Goal: Task Accomplishment & Management: Complete application form

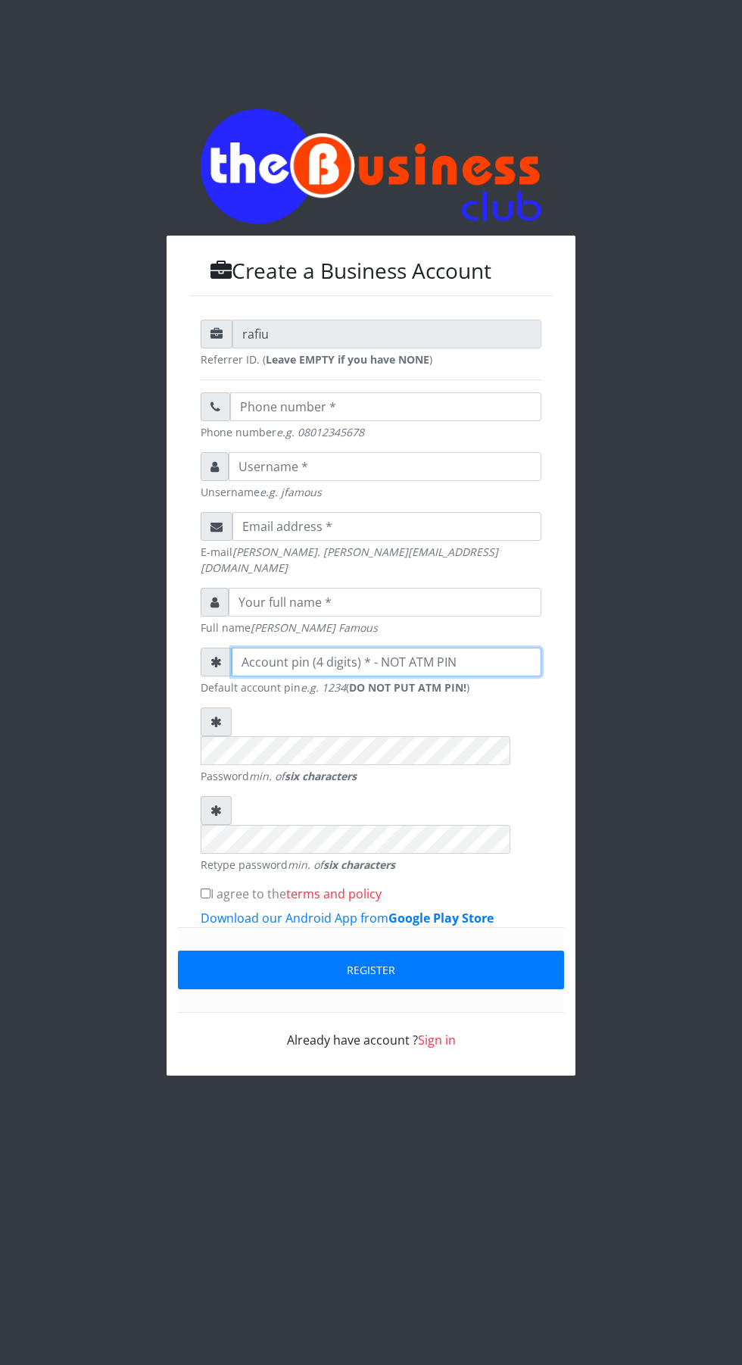
click at [463, 657] on input "number" at bounding box center [387, 662] width 310 height 29
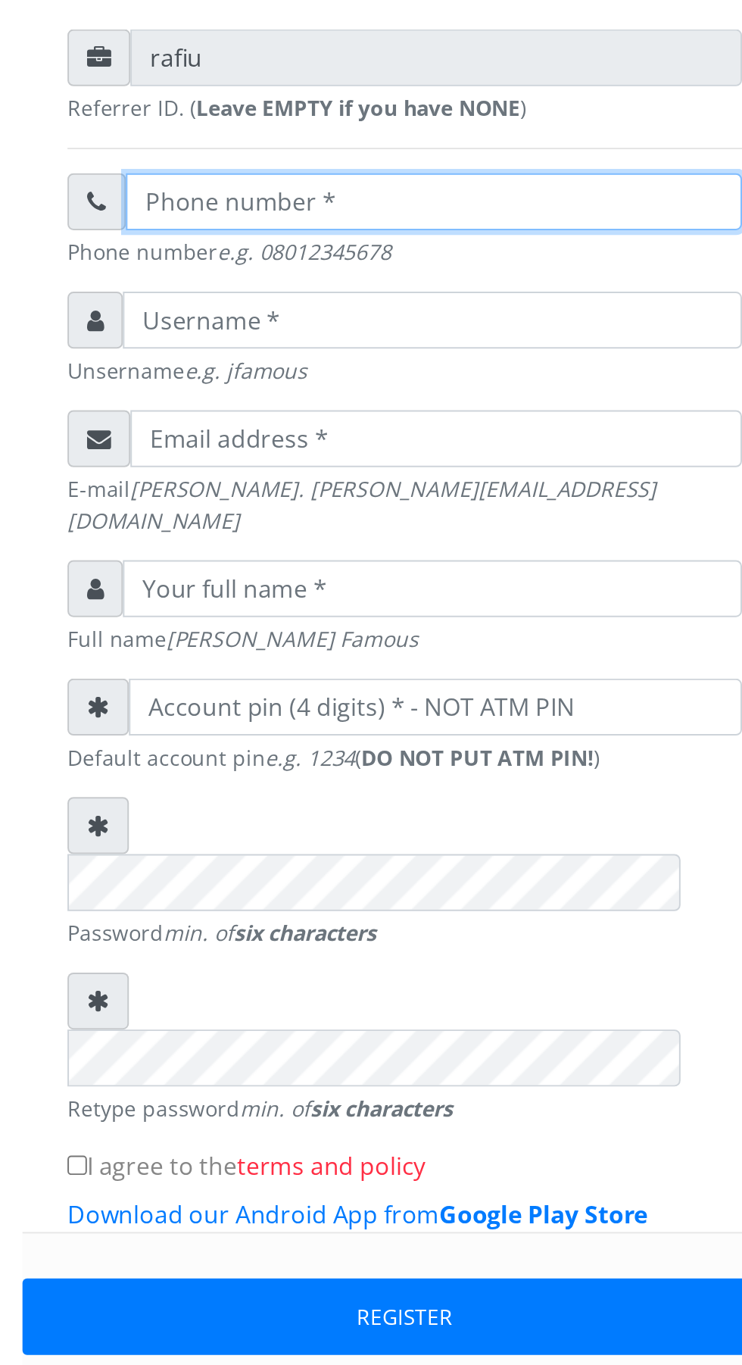
click at [354, 417] on input "text" at bounding box center [385, 406] width 311 height 29
type input "07034466521"
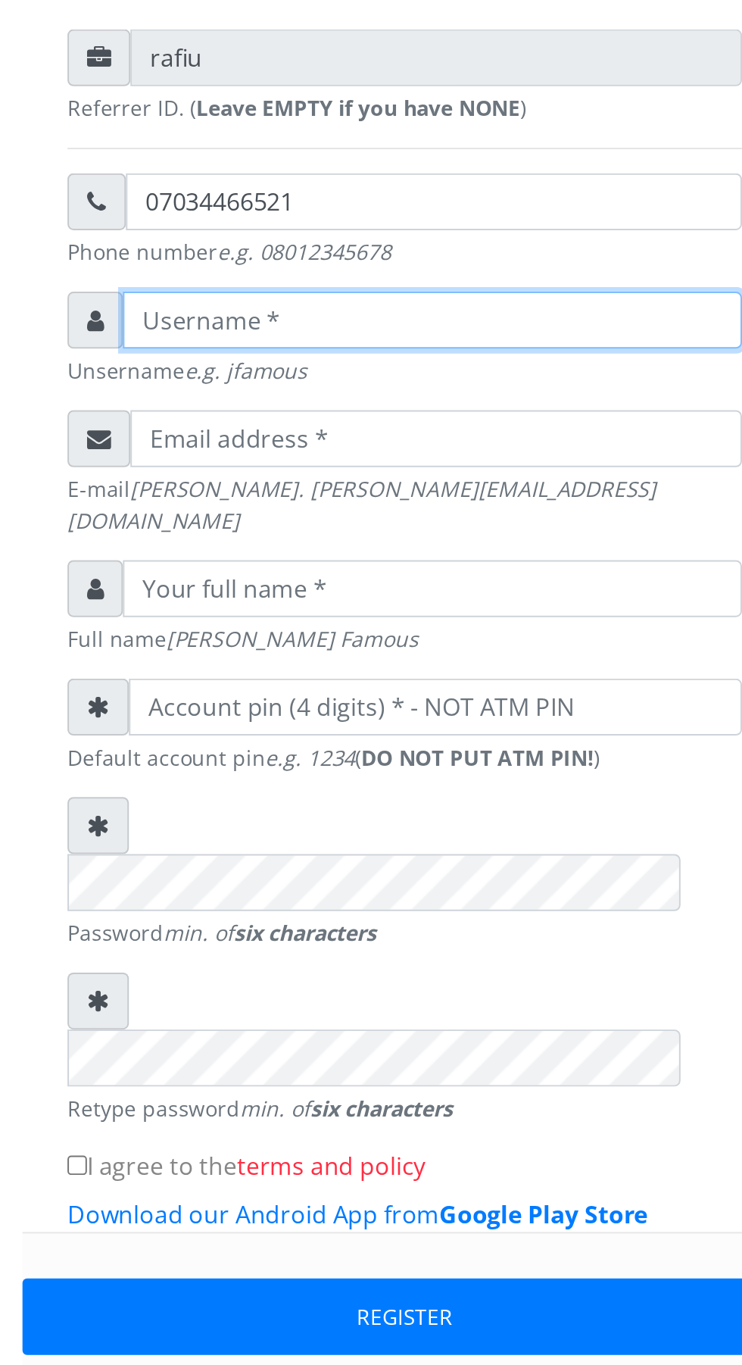
click at [345, 476] on input "text" at bounding box center [385, 466] width 313 height 29
type input "A"
type input "adenekan"
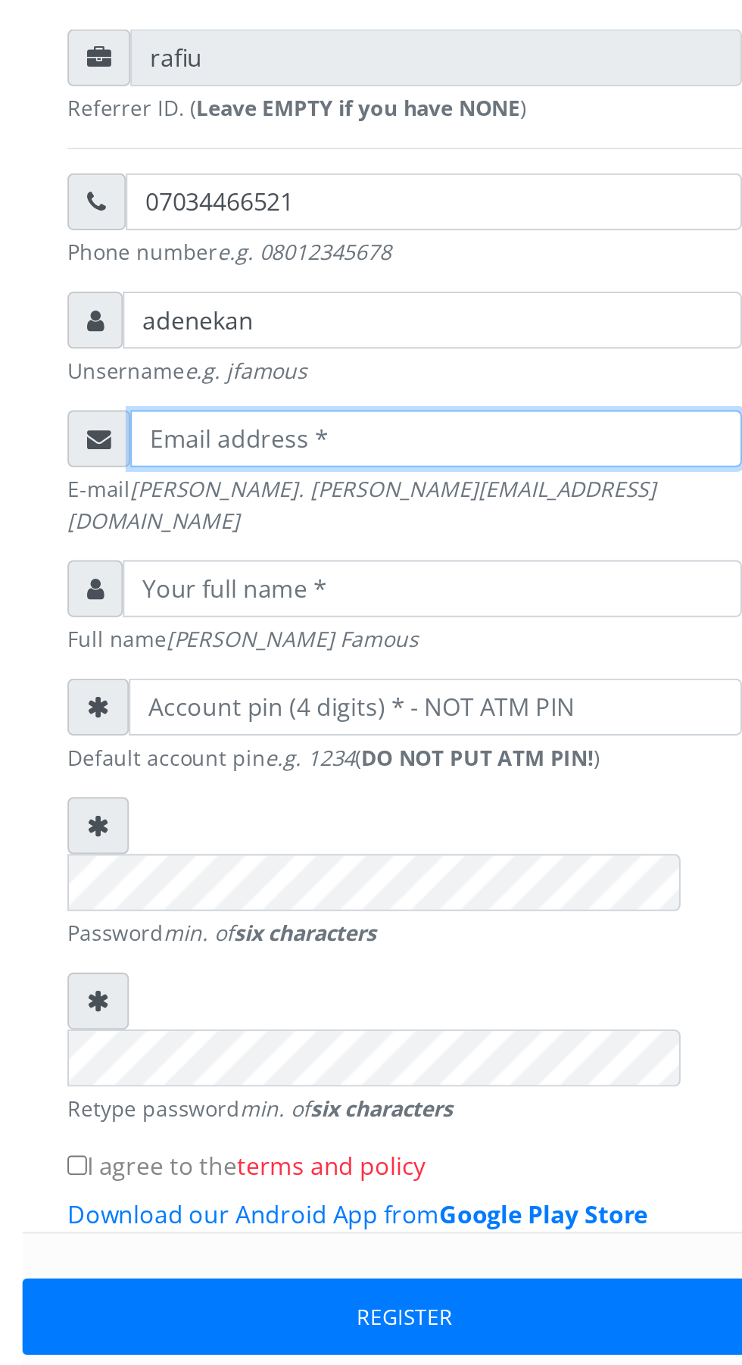
click at [398, 541] on input "email" at bounding box center [387, 526] width 309 height 29
type input "[EMAIL_ADDRESS][DOMAIN_NAME]"
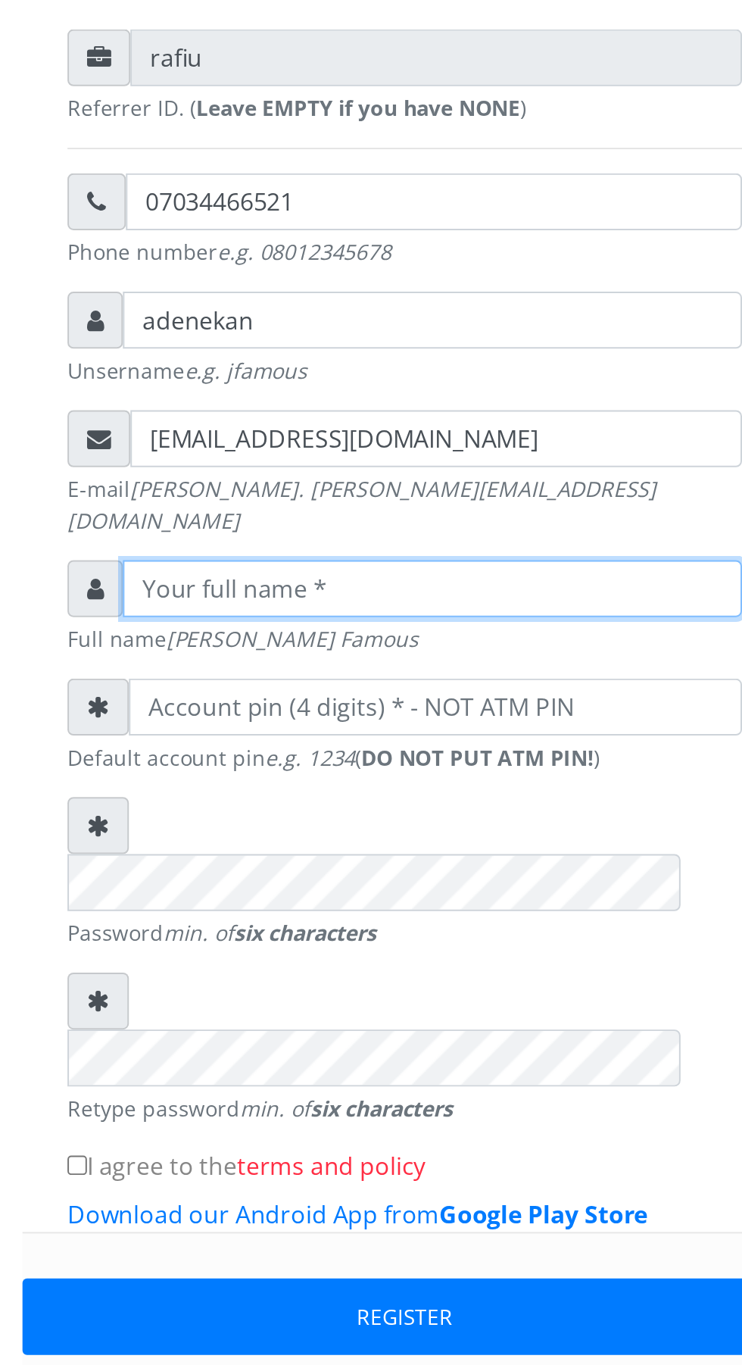
click at [364, 598] on input "text" at bounding box center [385, 602] width 313 height 29
click at [307, 603] on input "[PERSON_NAME]" at bounding box center [385, 602] width 313 height 29
type input "[PERSON_NAME]"
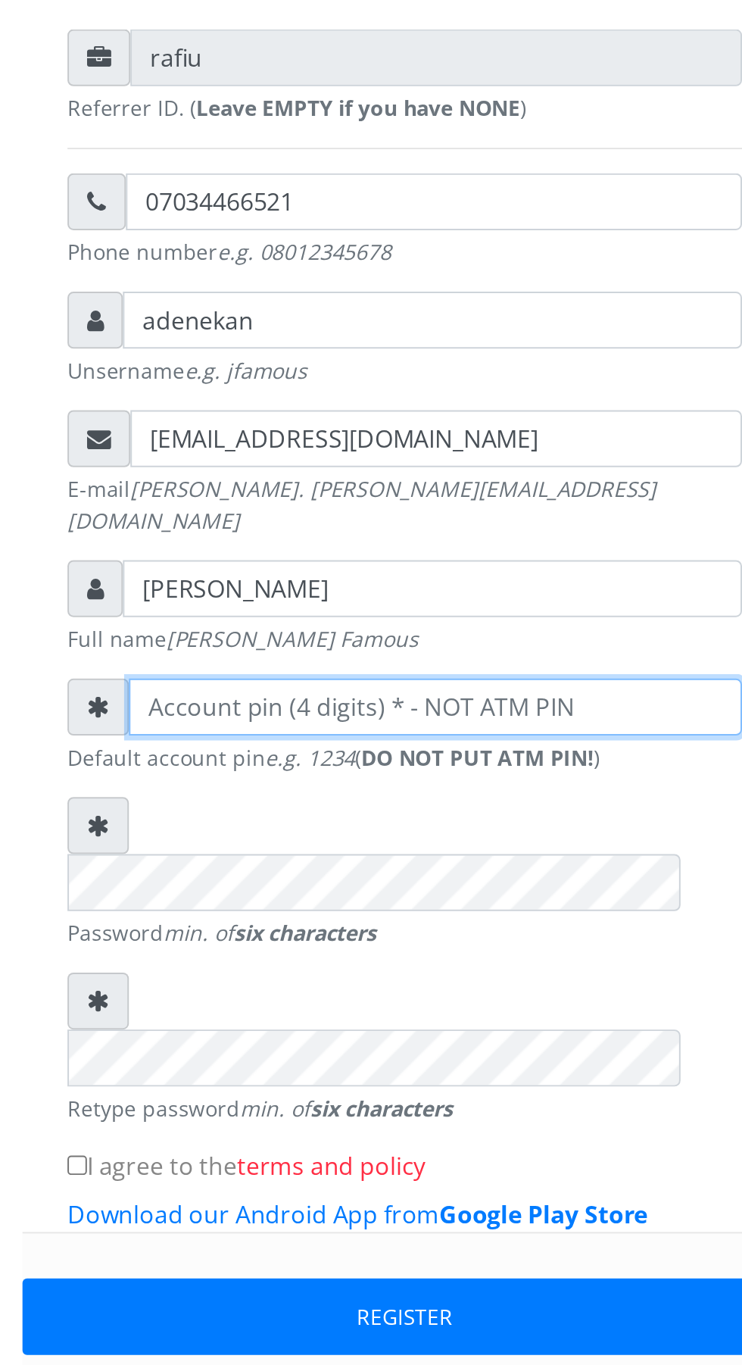
click at [370, 660] on input "number" at bounding box center [387, 662] width 310 height 29
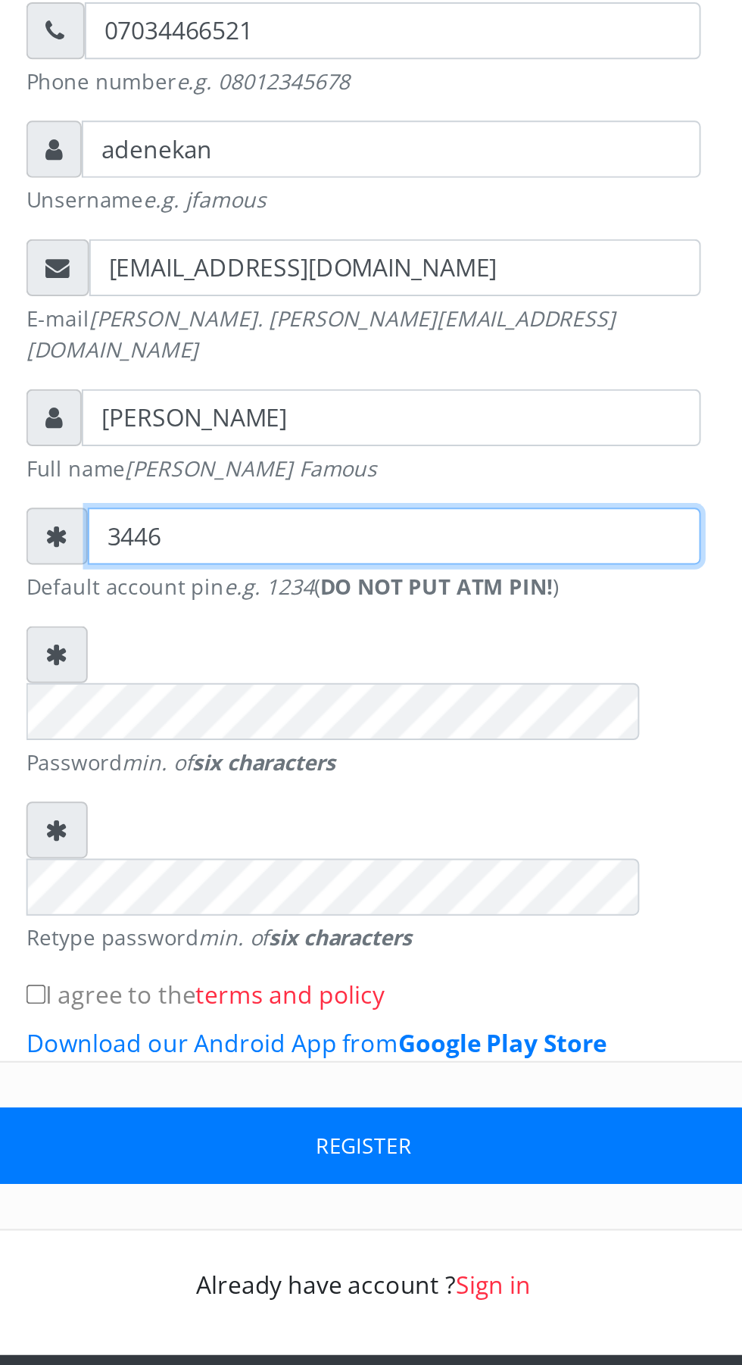
type input "3446"
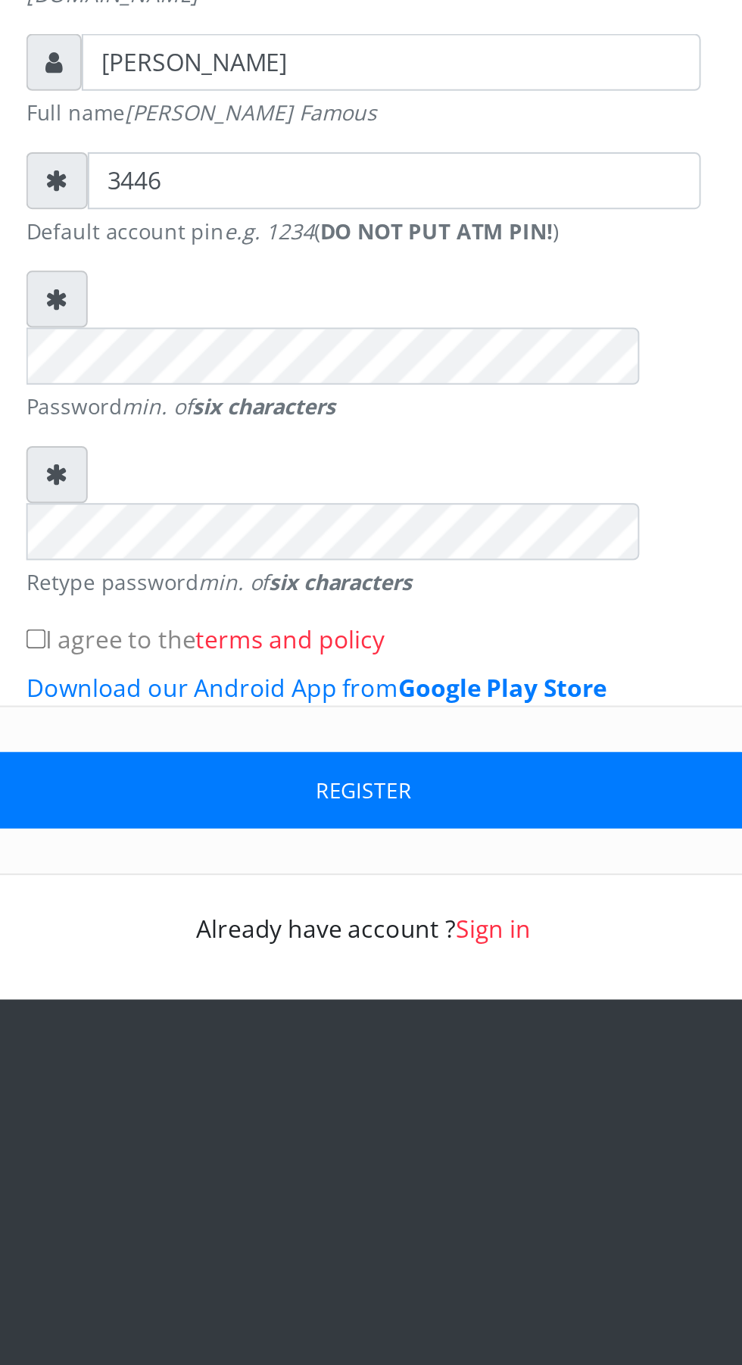
click at [209, 888] on input "I agree to the terms and policy" at bounding box center [206, 893] width 10 height 10
checkbox input "true"
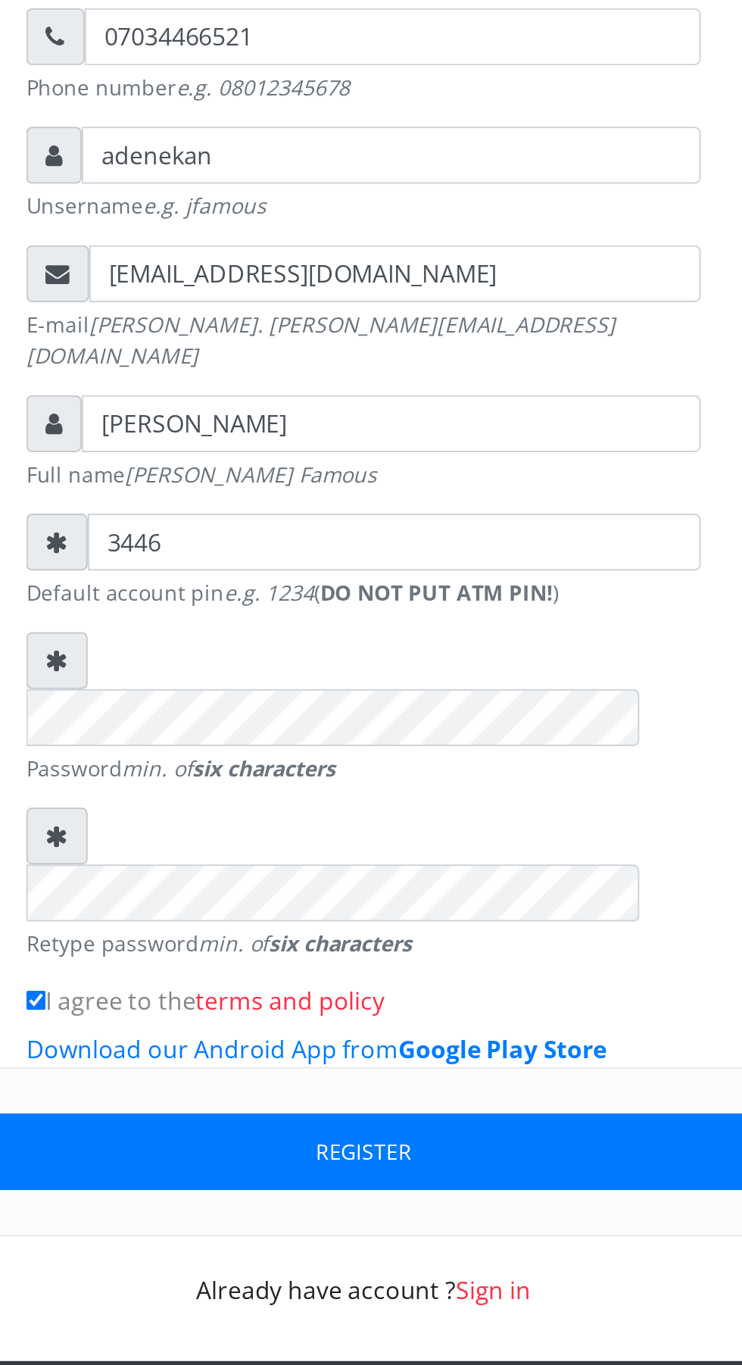
click at [395, 950] on button "Register" at bounding box center [371, 969] width 386 height 39
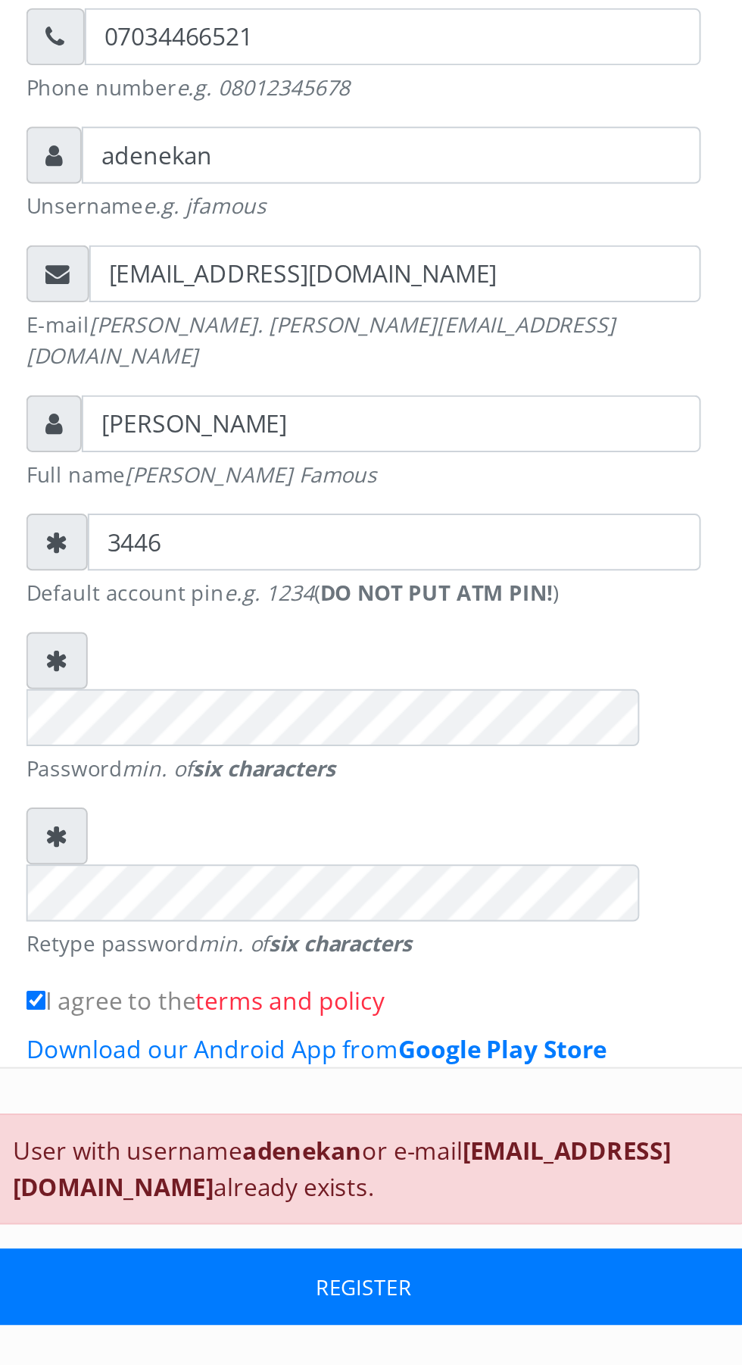
click at [371, 1019] on button "REGISTER" at bounding box center [371, 1038] width 386 height 39
click at [380, 1019] on button "REGISTER" at bounding box center [371, 1038] width 386 height 39
click at [375, 1019] on button "REGISTER" at bounding box center [371, 1038] width 386 height 39
click at [387, 1019] on button "REGISTER" at bounding box center [371, 1038] width 386 height 39
click at [442, 1100] on link "Sign in" at bounding box center [437, 1108] width 38 height 17
